Goal: Transaction & Acquisition: Purchase product/service

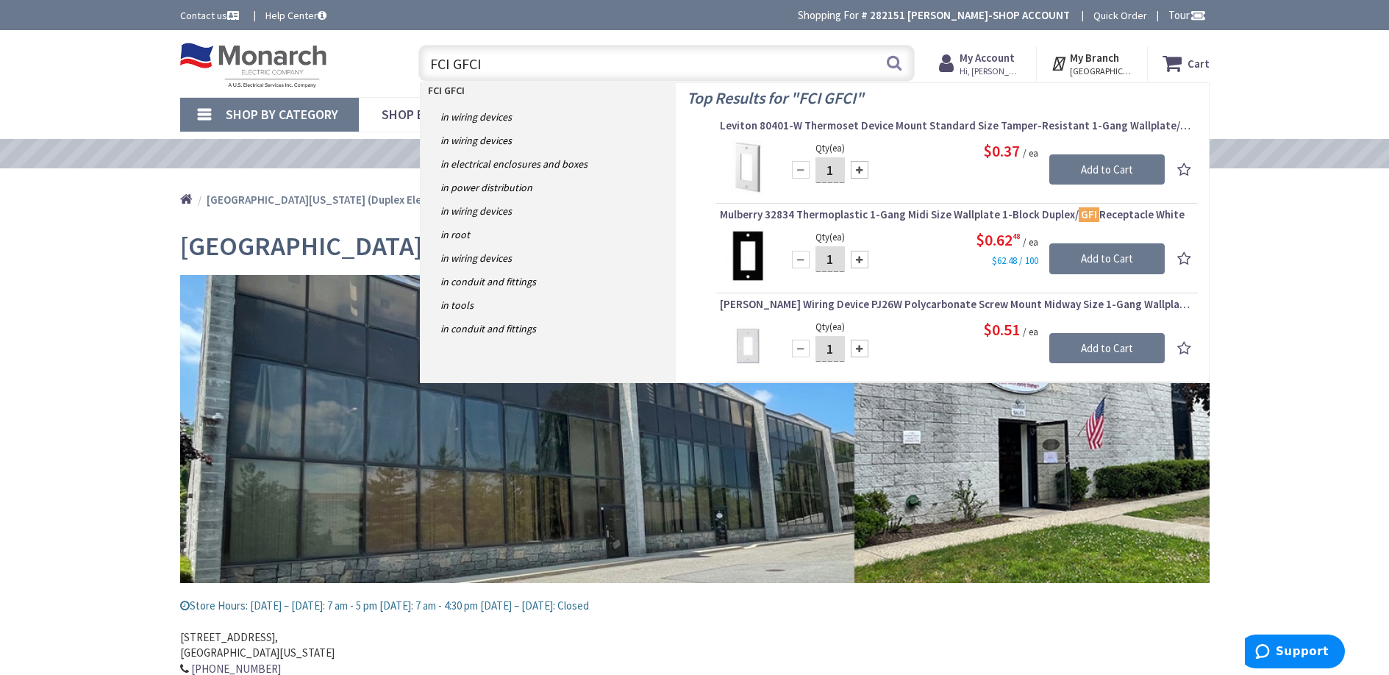
scroll to position [14, 0]
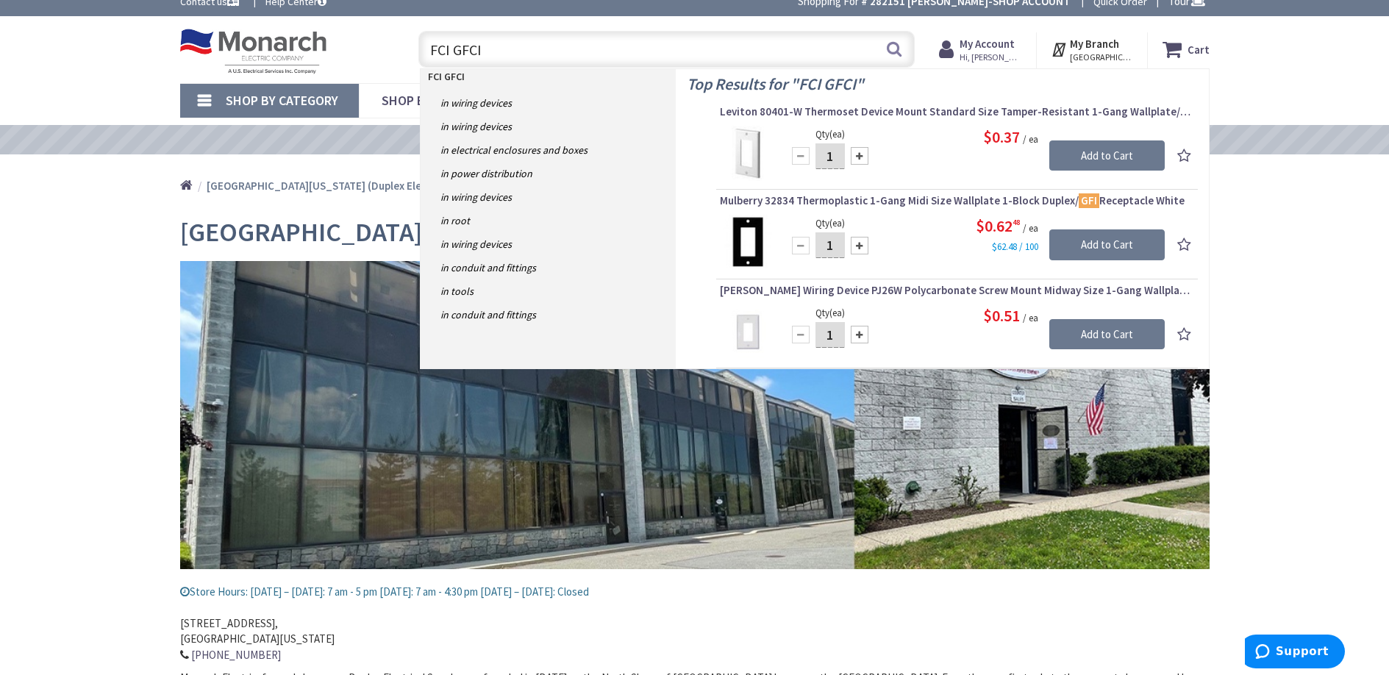
click at [429, 49] on input "FCI GFCI" at bounding box center [666, 49] width 496 height 37
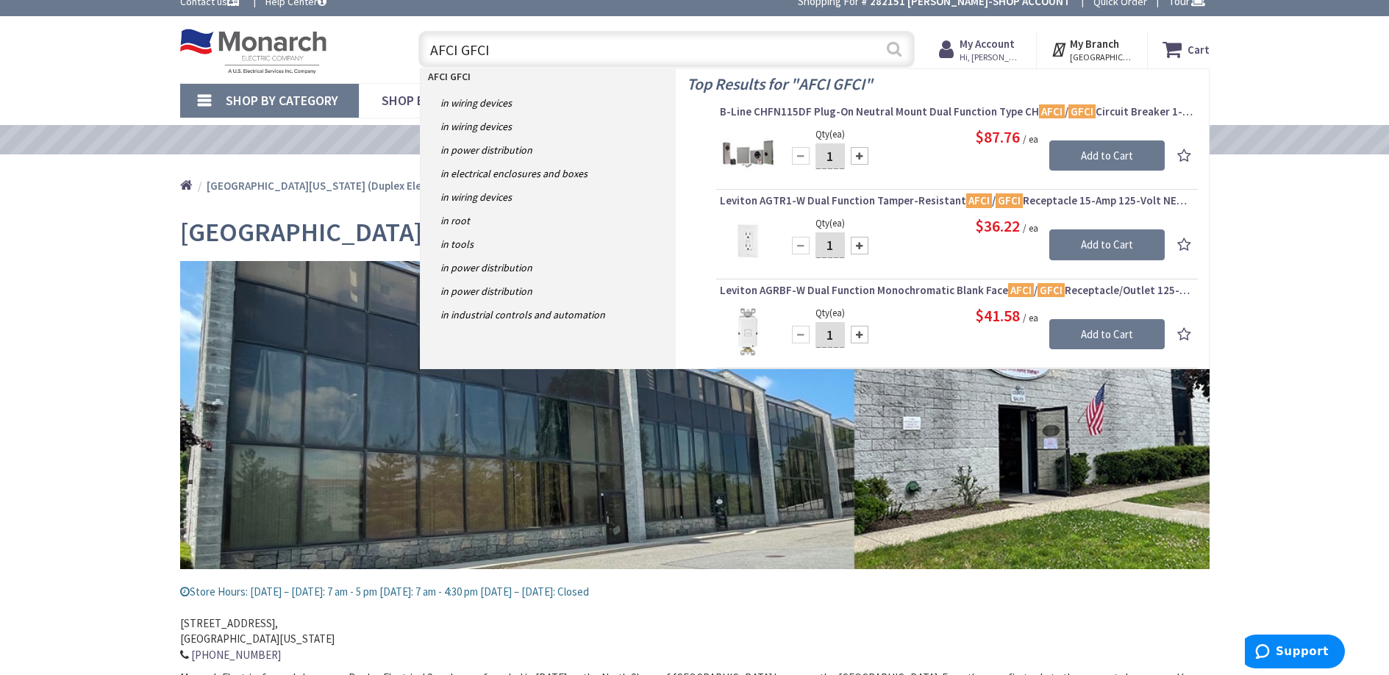
type input "AFCI GFCI"
click at [893, 52] on button "Search" at bounding box center [893, 48] width 19 height 33
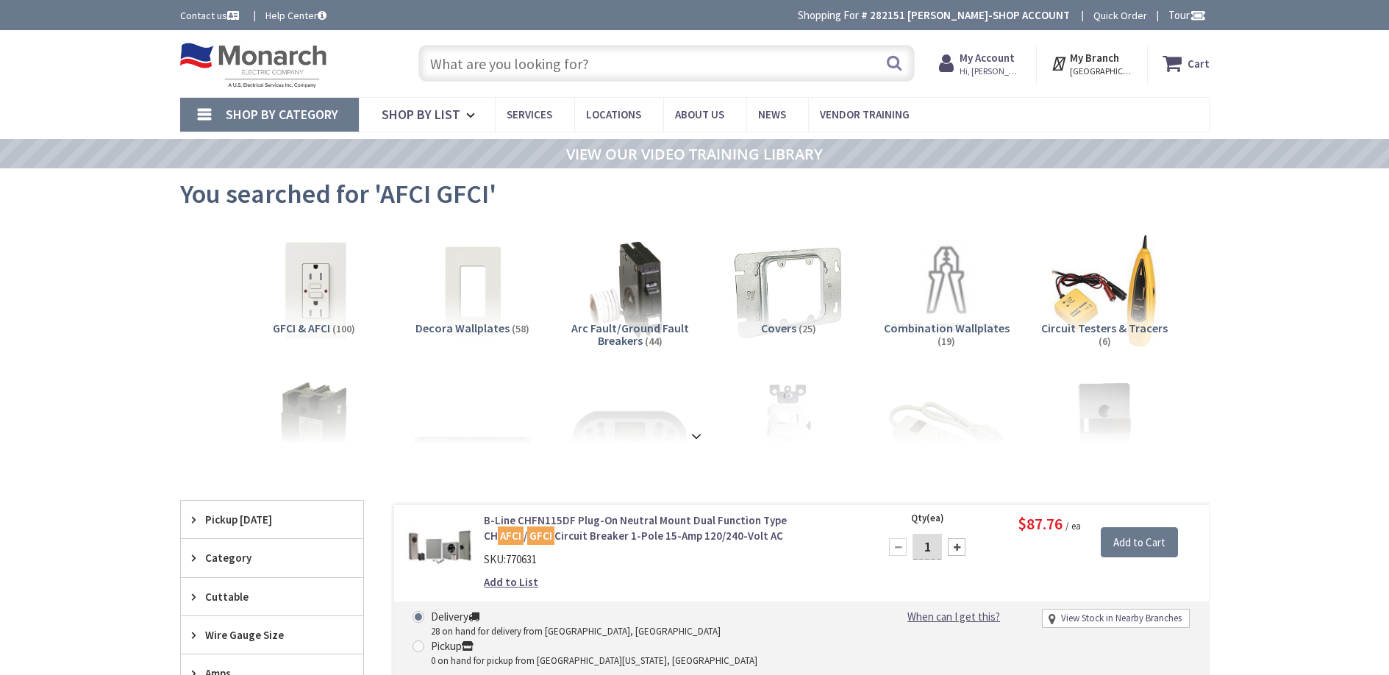
click at [634, 339] on span "Arc Fault/Ground Fault Breakers" at bounding box center [630, 335] width 118 height 28
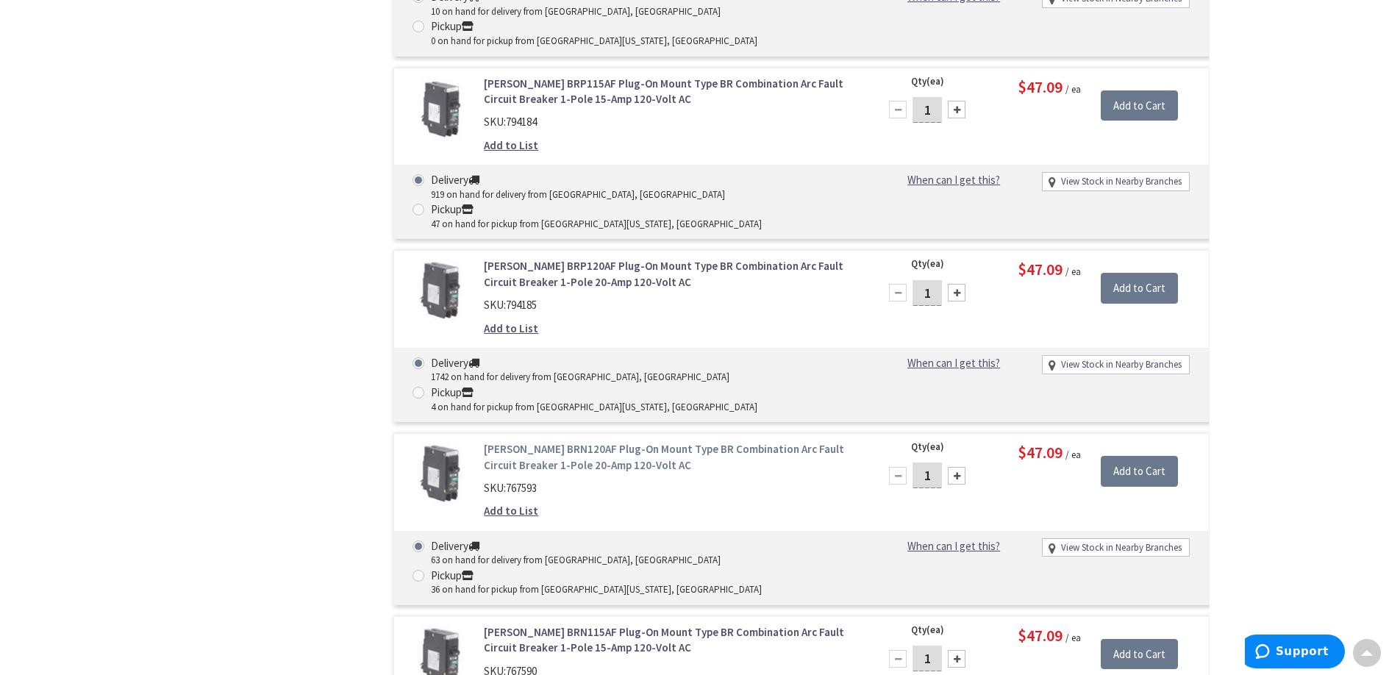
scroll to position [2655, 0]
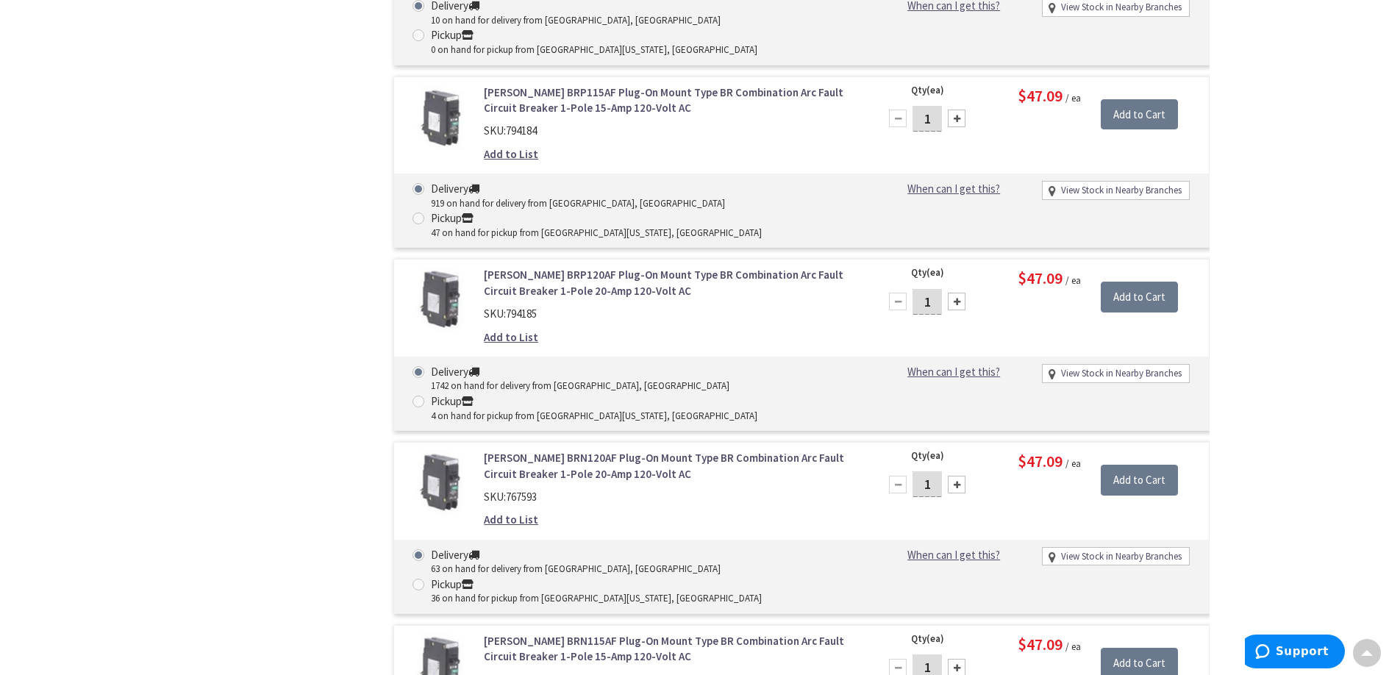
click at [534, 633] on link "Eaton BRN115AF Plug-On Mount Type BR Combination Arc Fault Circuit Breaker 1-Po…" at bounding box center [671, 649] width 374 height 32
